Goal: Go to known website: Access a specific website the user already knows

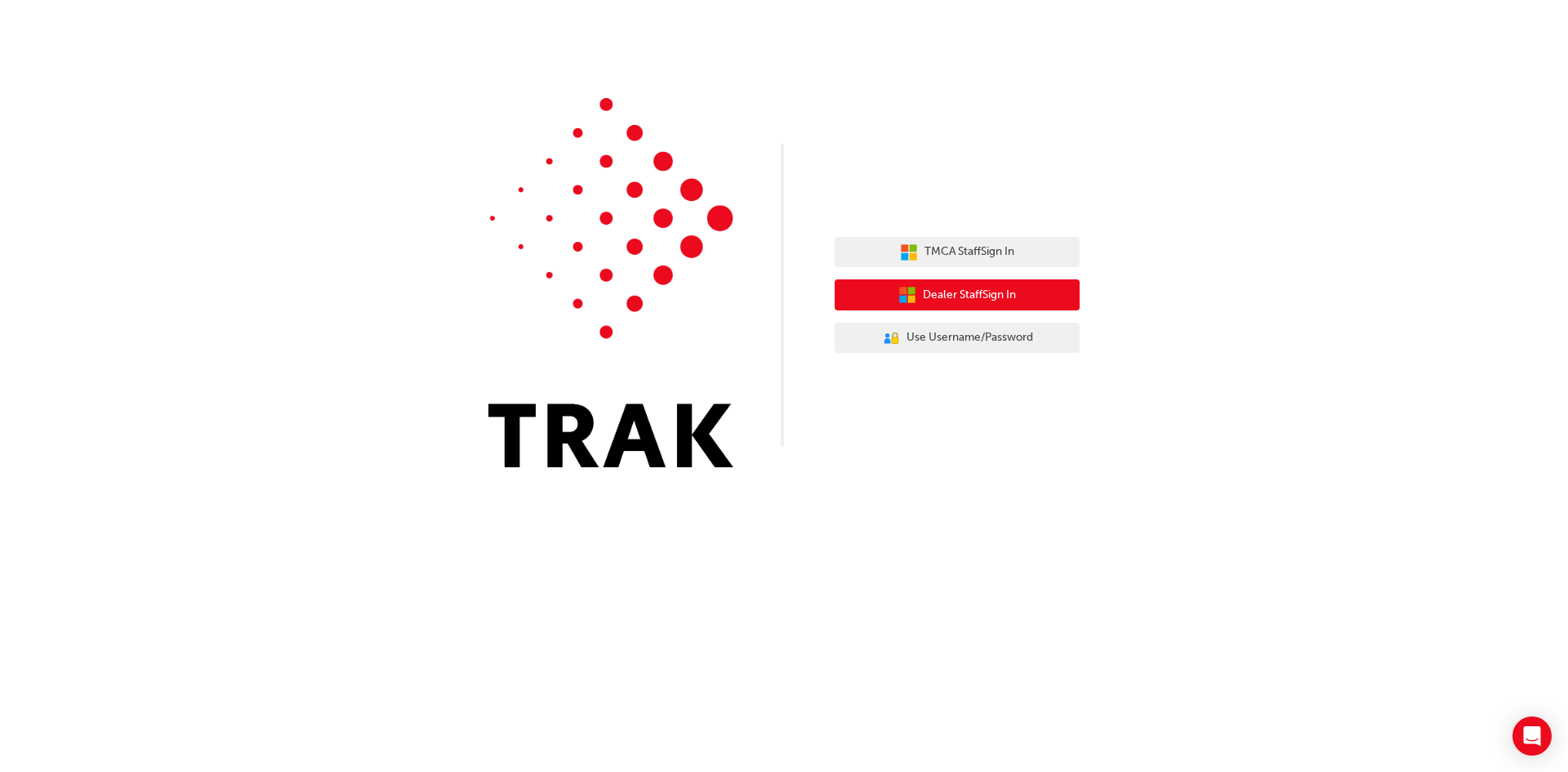
click at [998, 290] on span "Dealer Staff Sign In" at bounding box center [969, 295] width 93 height 19
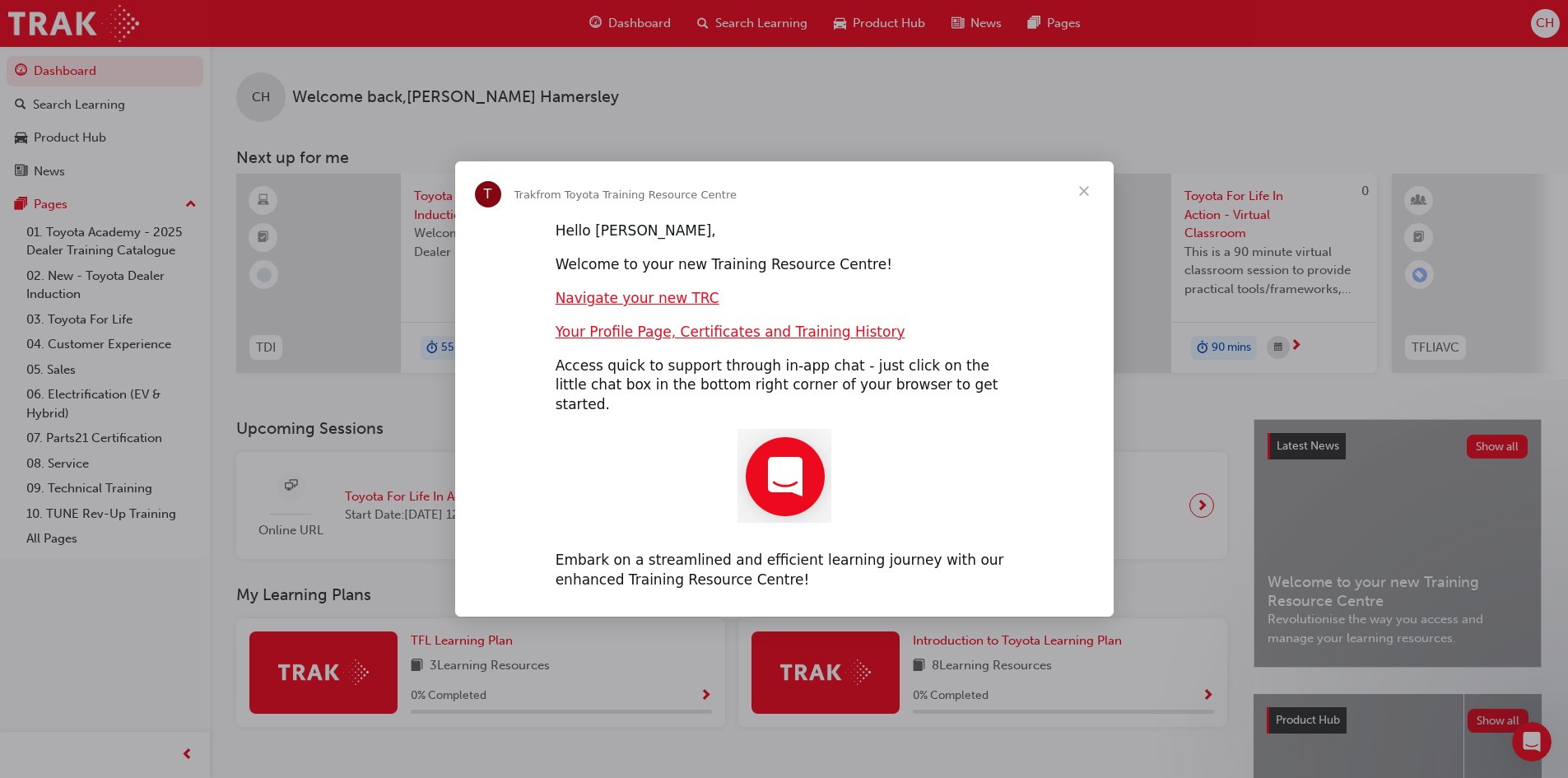
click at [1085, 202] on span "Close" at bounding box center [1085, 191] width 60 height 60
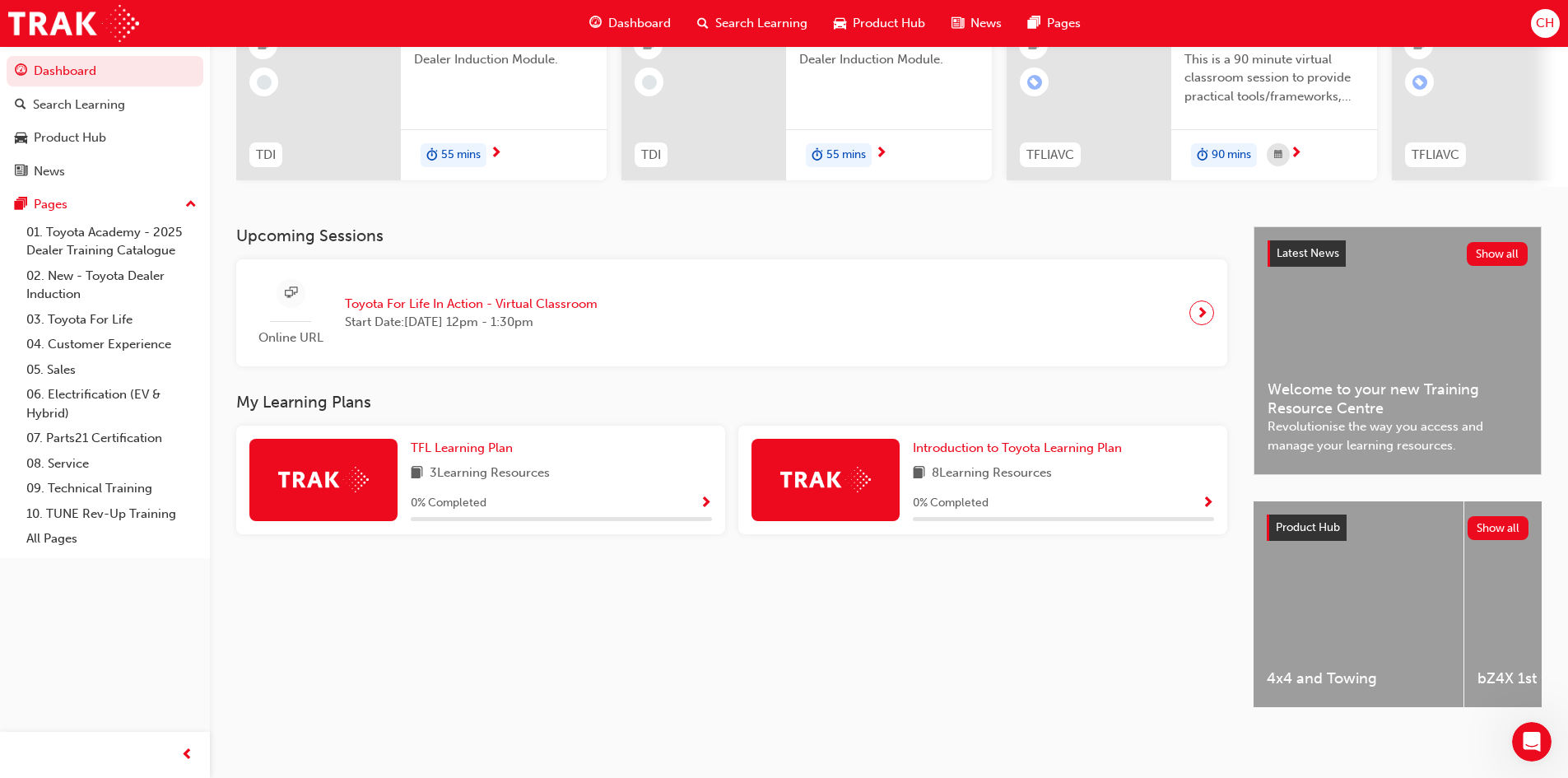
scroll to position [206, 0]
